Goal: Task Accomplishment & Management: Manage account settings

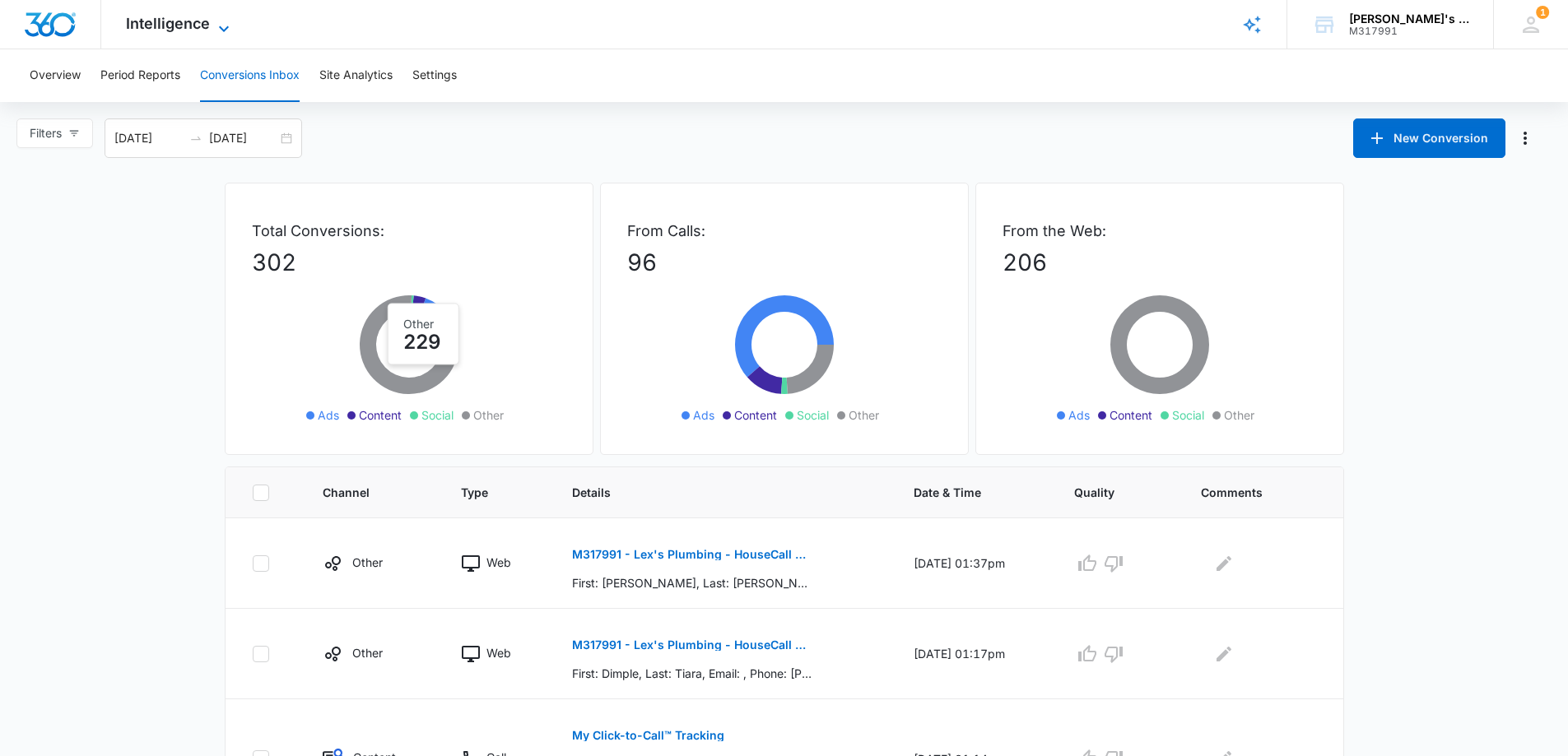
click at [200, 31] on span "Intelligence" at bounding box center [167, 23] width 84 height 17
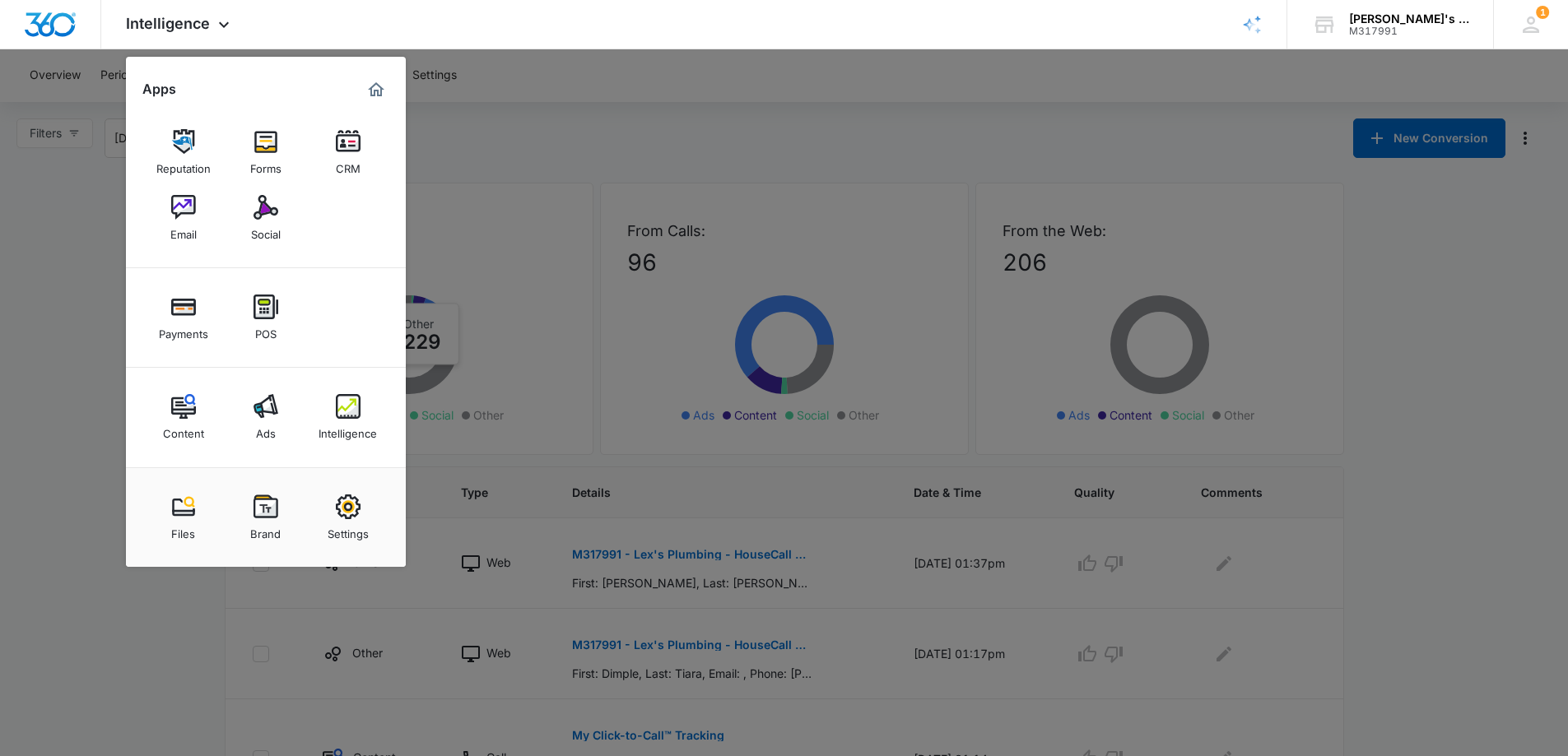
click at [15, 283] on div at bounding box center [784, 378] width 1568 height 756
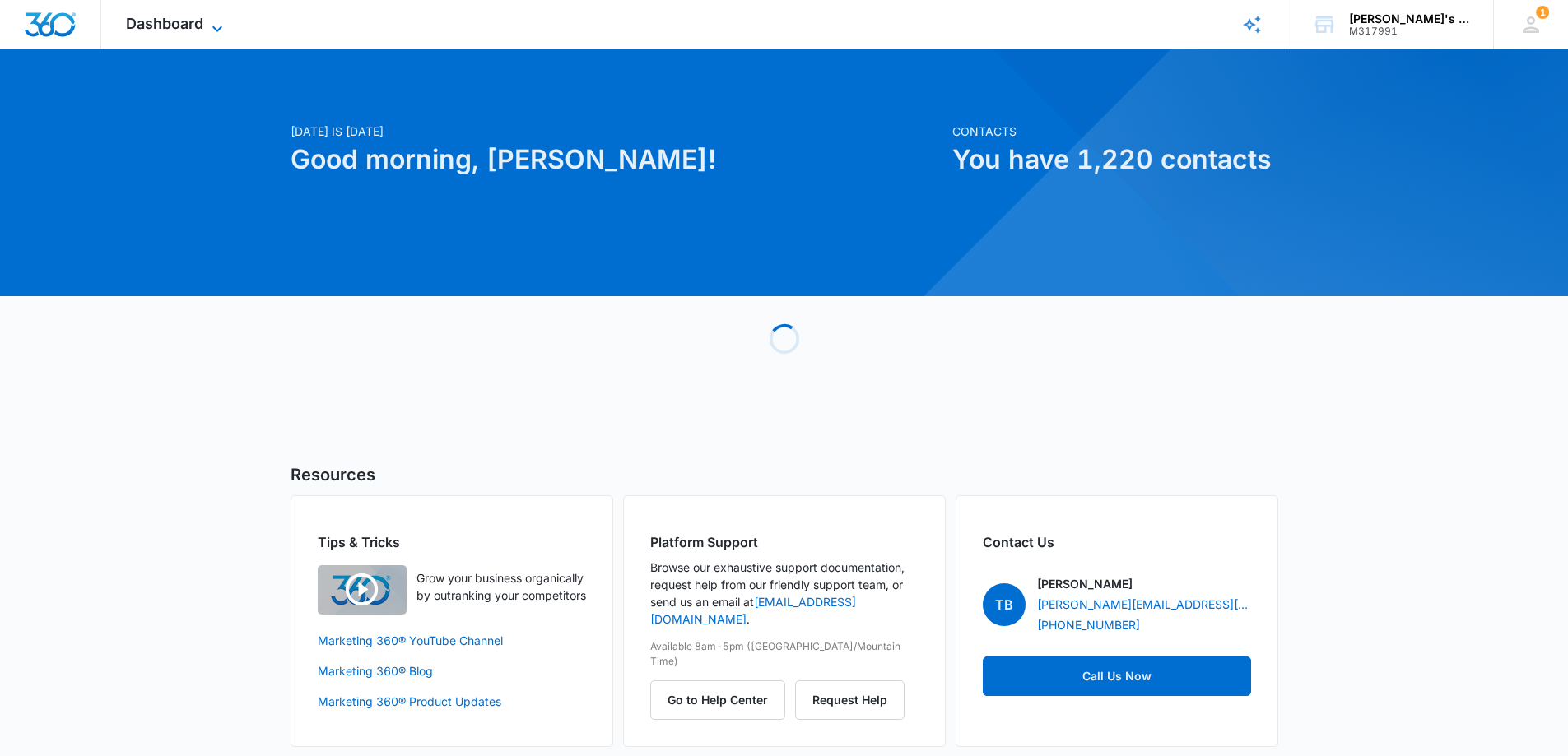
click at [164, 31] on span "Dashboard" at bounding box center [164, 23] width 77 height 17
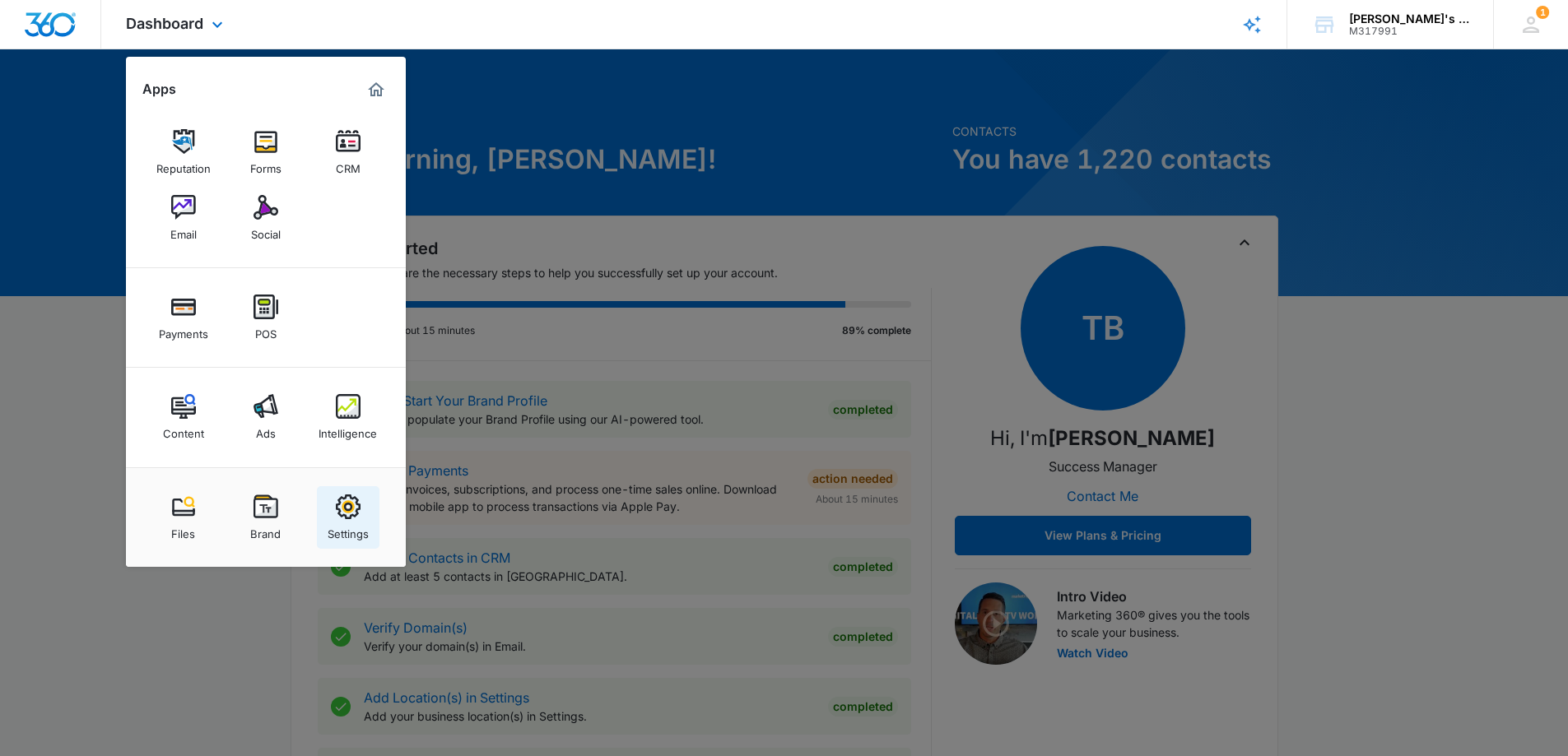
click at [360, 514] on img at bounding box center [348, 506] width 24 height 24
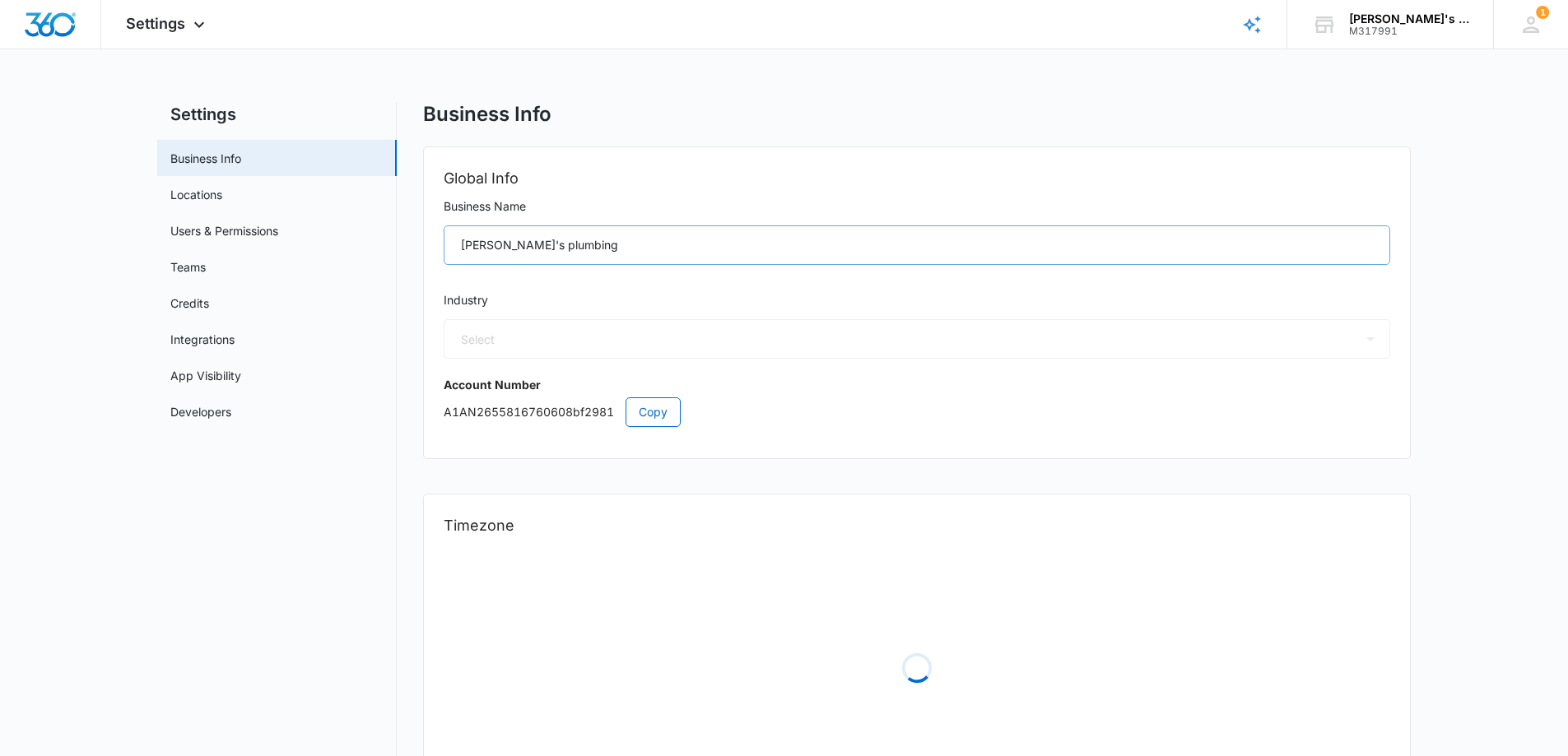
select select "8"
select select "US"
select select "America/Chicago"
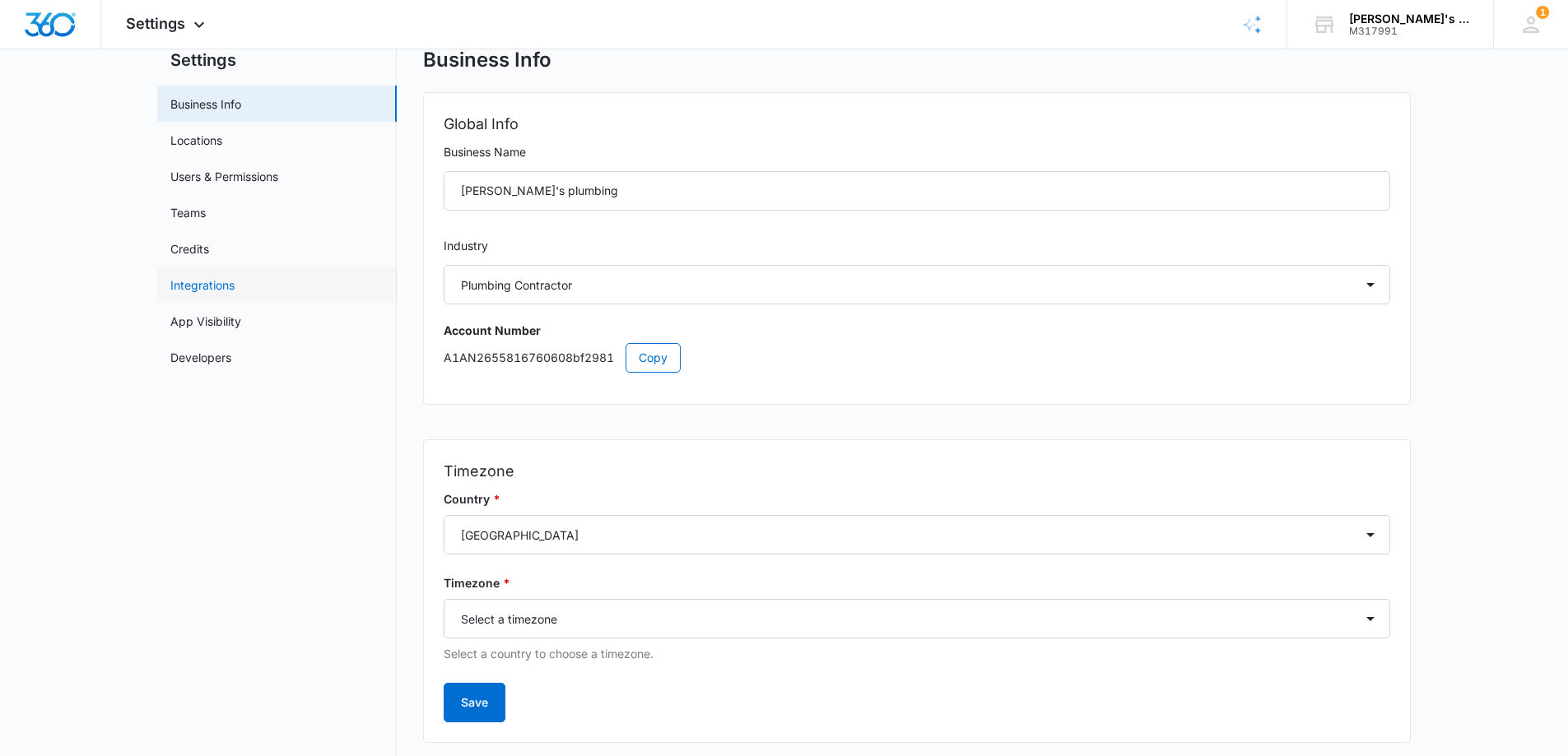
scroll to position [83, 0]
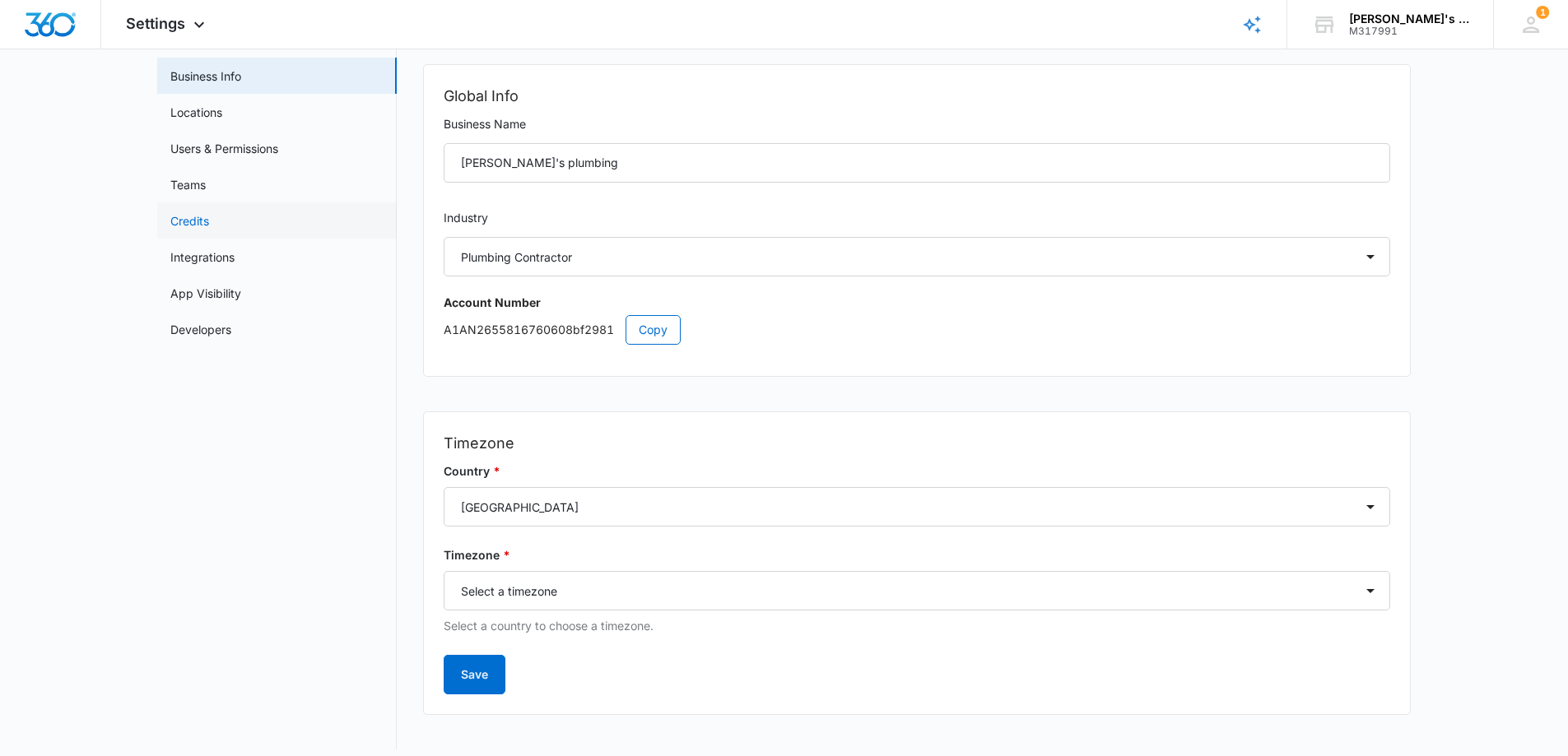
click at [209, 212] on link "Credits" at bounding box center [189, 221] width 39 height 17
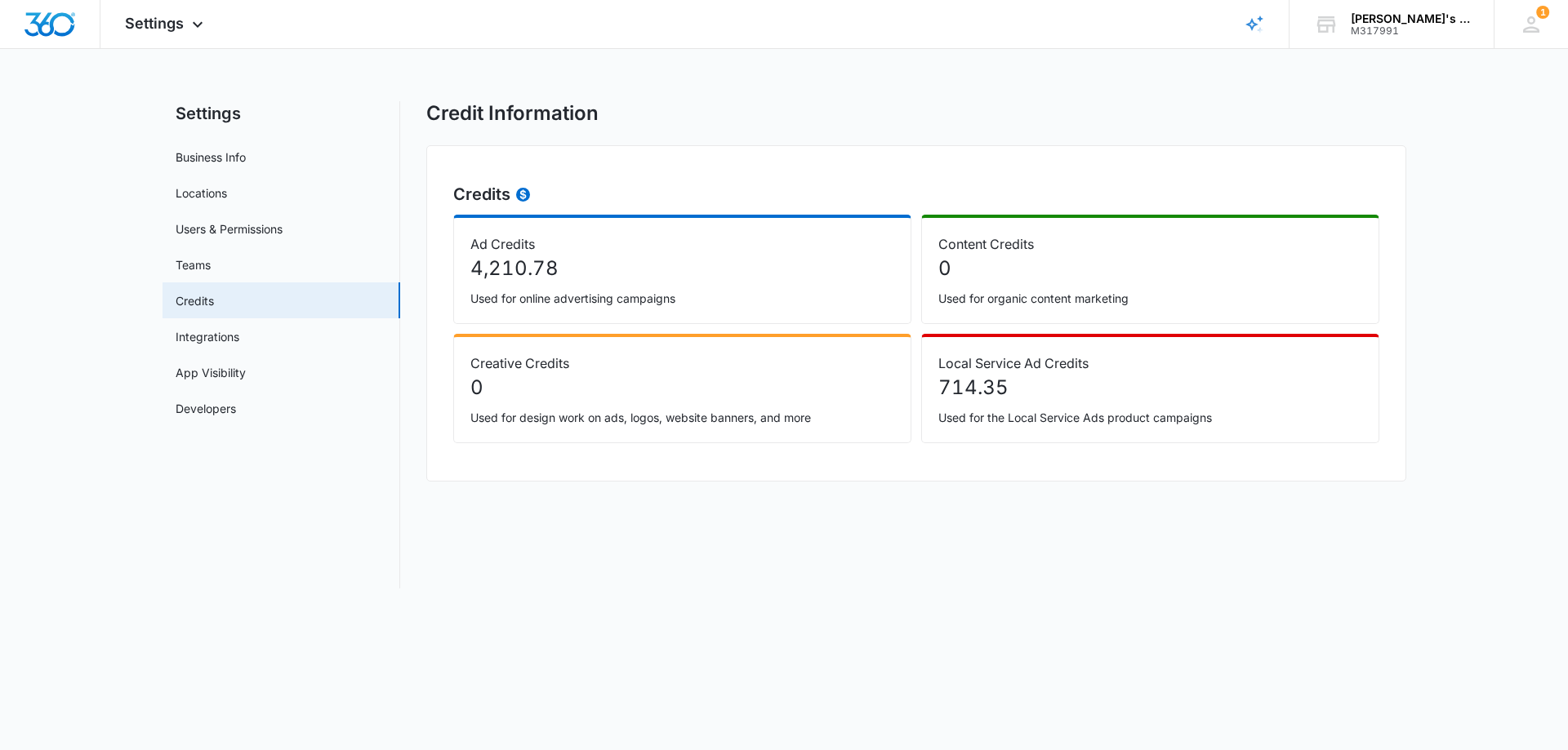
click at [987, 389] on p "714.35" at bounding box center [1149, 388] width 424 height 30
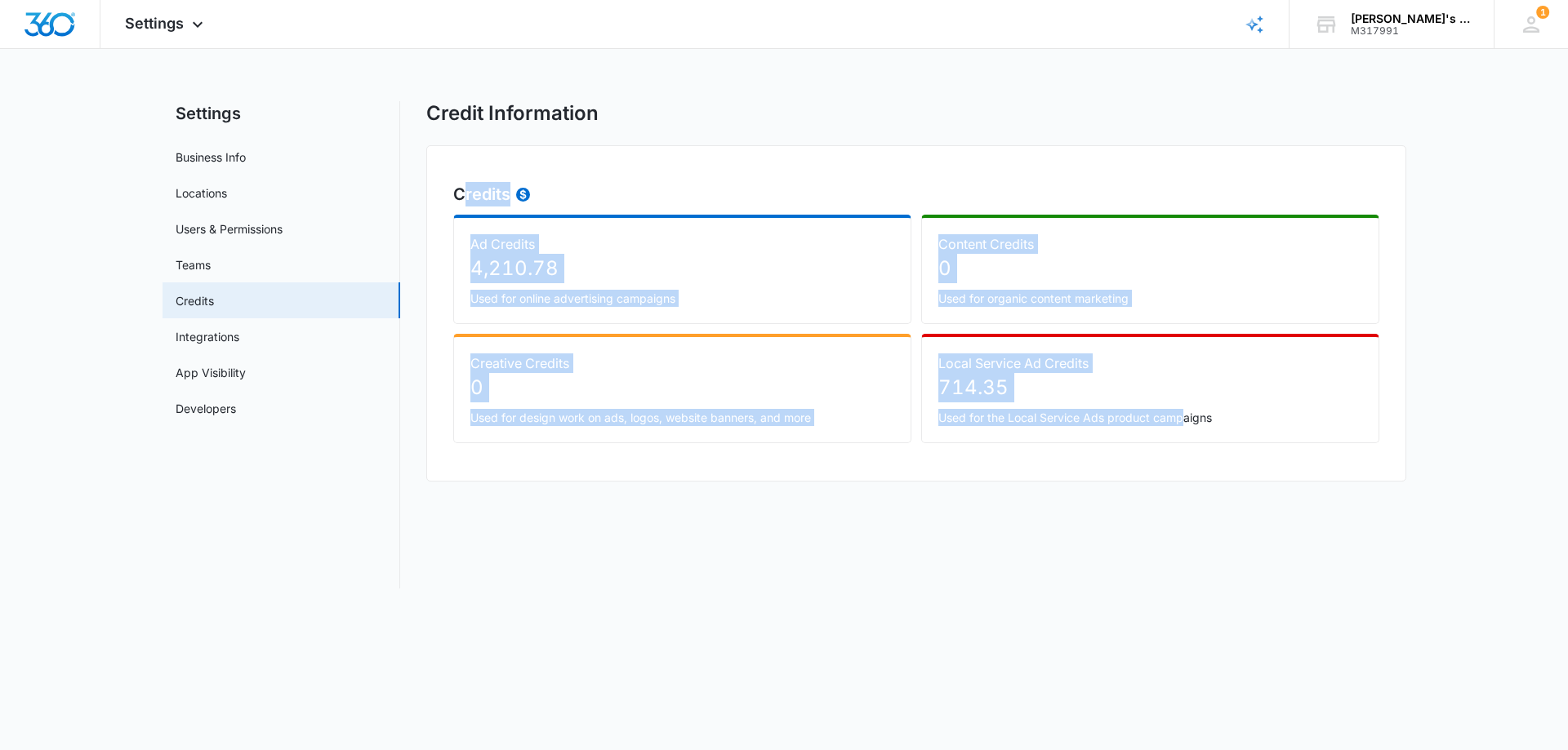
drag, startPoint x: 464, startPoint y: 143, endPoint x: 1291, endPoint y: 518, distance: 908.0
click at [1258, 524] on div "Credit Information Credits Ad Credits 4,210.78 Used for online advertising camp…" at bounding box center [915, 345] width 980 height 487
click at [1300, 515] on div "Credit Information Credits Ad Credits 4,210.78 Used for online advertising camp…" at bounding box center [915, 345] width 980 height 487
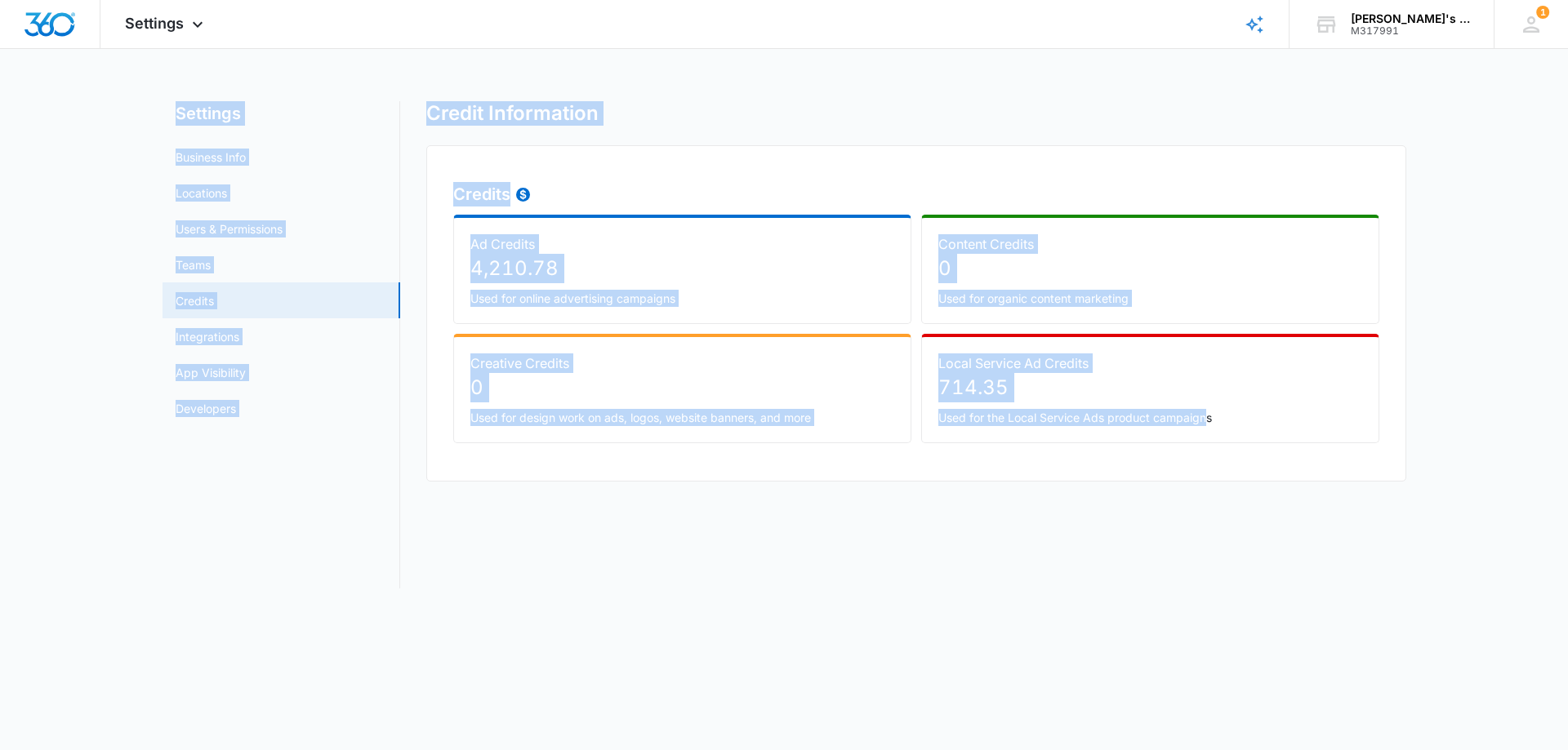
drag, startPoint x: 980, startPoint y: 404, endPoint x: 0, endPoint y: 66, distance: 1036.7
click at [71, 57] on div "Settings Apps Reputation Forms CRM Email Social Payments POS Content Ads Intell…" at bounding box center [784, 304] width 1568 height 608
click at [69, 108] on main "Settings Business Info Locations Users & Permissions Teams Credits Integrations…" at bounding box center [784, 355] width 1568 height 507
drag, startPoint x: 69, startPoint y: 108, endPoint x: 1502, endPoint y: 593, distance: 1512.8
click at [1502, 593] on main "Settings Business Info Locations Users & Permissions Teams Credits Integrations…" at bounding box center [784, 355] width 1568 height 507
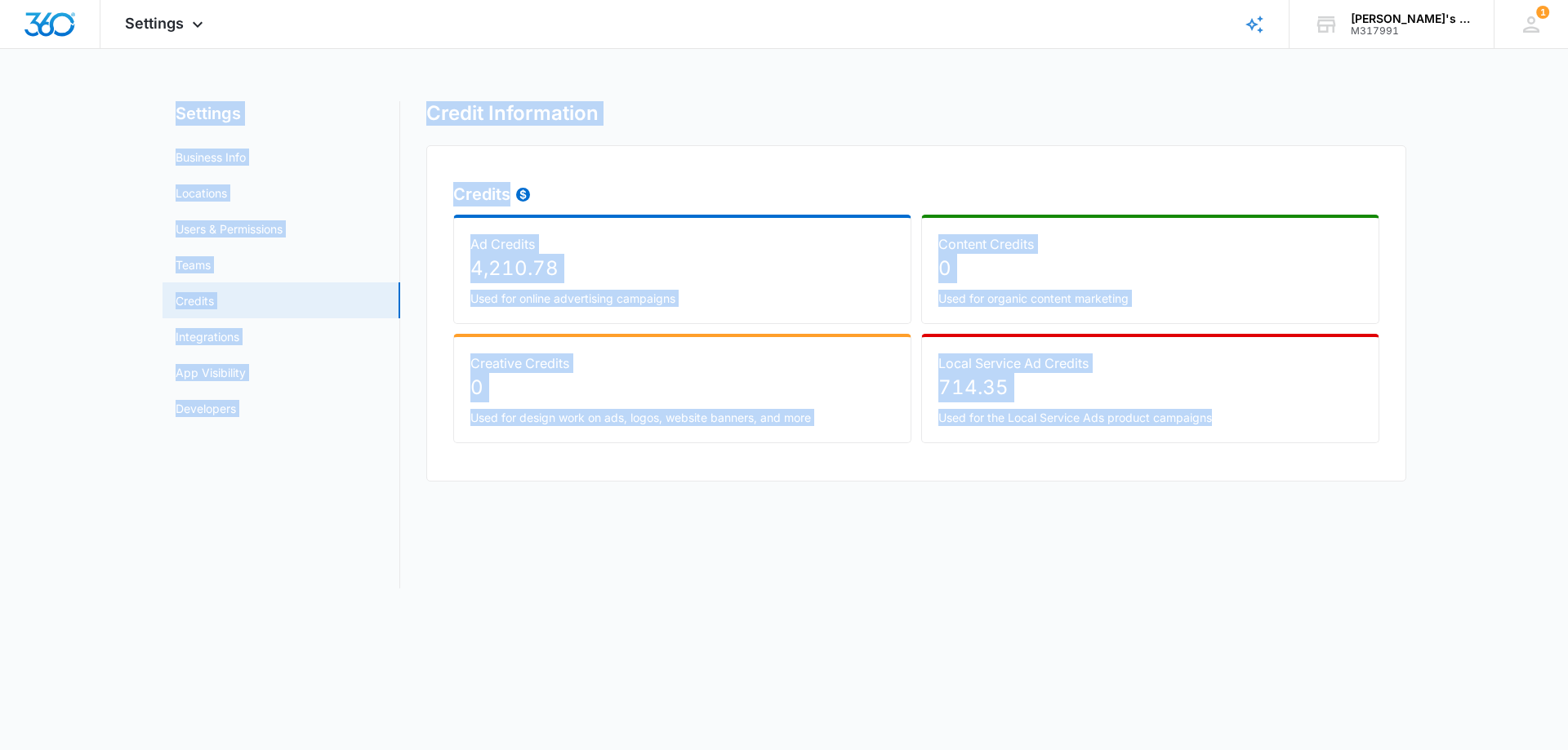
click at [1370, 628] on body "Settings Apps Reputation Forms CRM Email Social Payments POS Content Ads Intell…" at bounding box center [784, 375] width 1568 height 750
click at [1115, 459] on div "Credits Ad Credits 4,210.78 Used for online advertising campaigns Content Credi…" at bounding box center [915, 313] width 980 height 336
click at [921, 334] on div "Ad Credits 4,210.78 Used for online advertising campaigns Content Credits 0 Use…" at bounding box center [915, 328] width 926 height 228
